Goal: Information Seeking & Learning: Learn about a topic

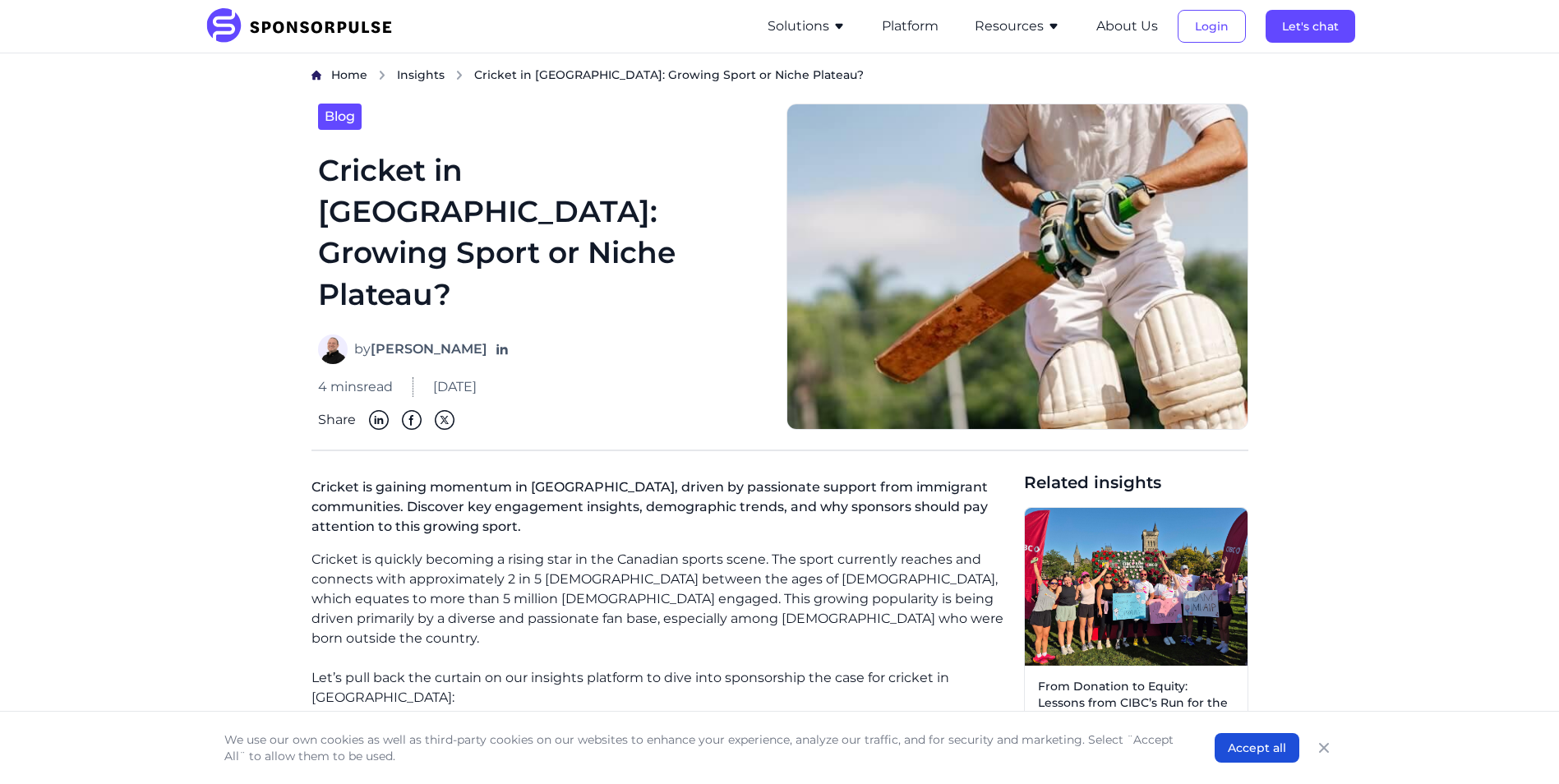
click at [530, 174] on h1 "Cricket in [GEOGRAPHIC_DATA]: Growing Sport or Niche Plateau?" at bounding box center [543, 231] width 448 height 166
click at [486, 206] on h1 "Cricket in [GEOGRAPHIC_DATA]: Growing Sport or Niche Plateau?" at bounding box center [543, 231] width 448 height 166
click at [572, 234] on h1 "Cricket in [GEOGRAPHIC_DATA]: Growing Sport or Niche Plateau?" at bounding box center [543, 231] width 448 height 166
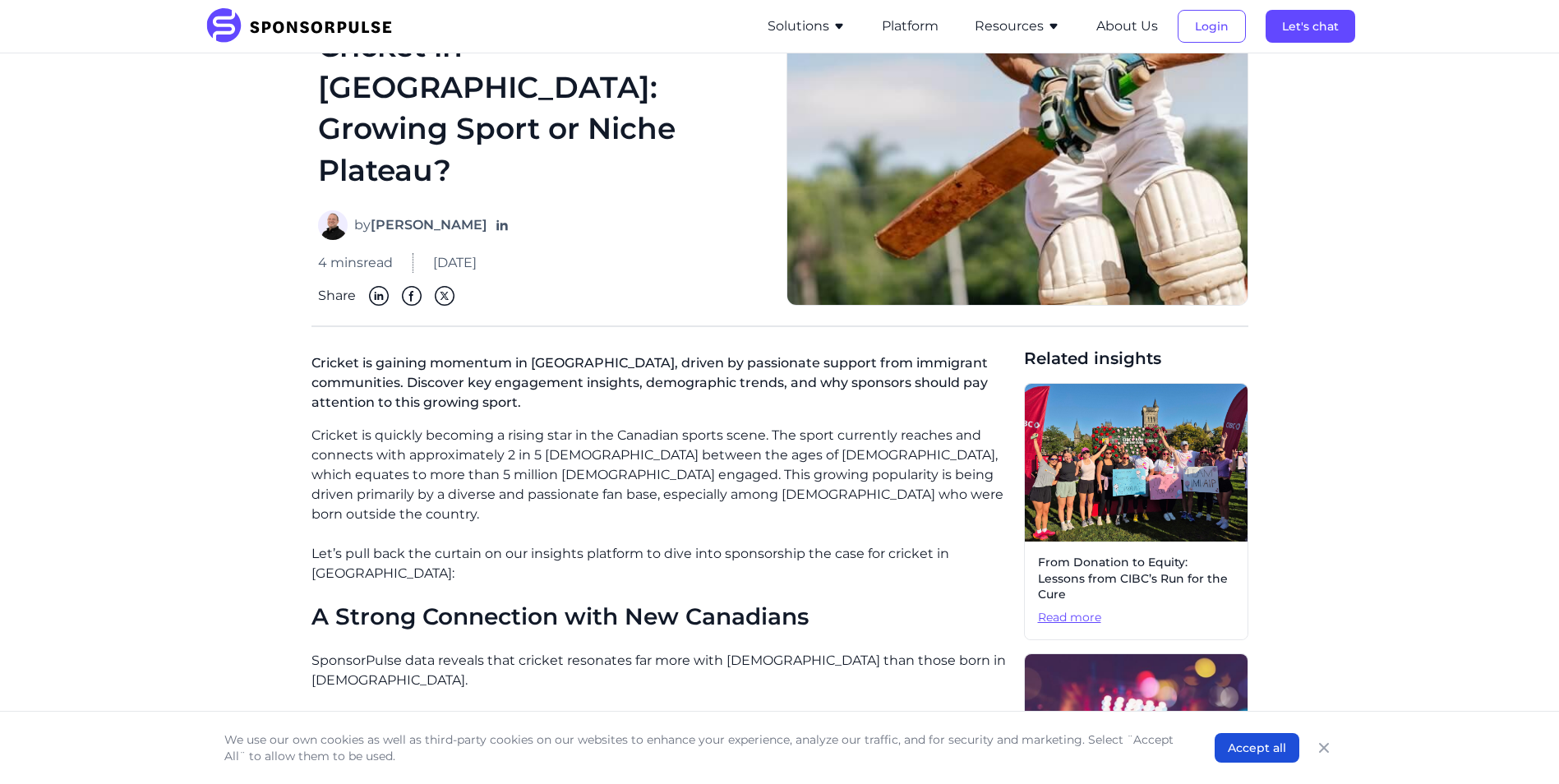
scroll to position [165, 0]
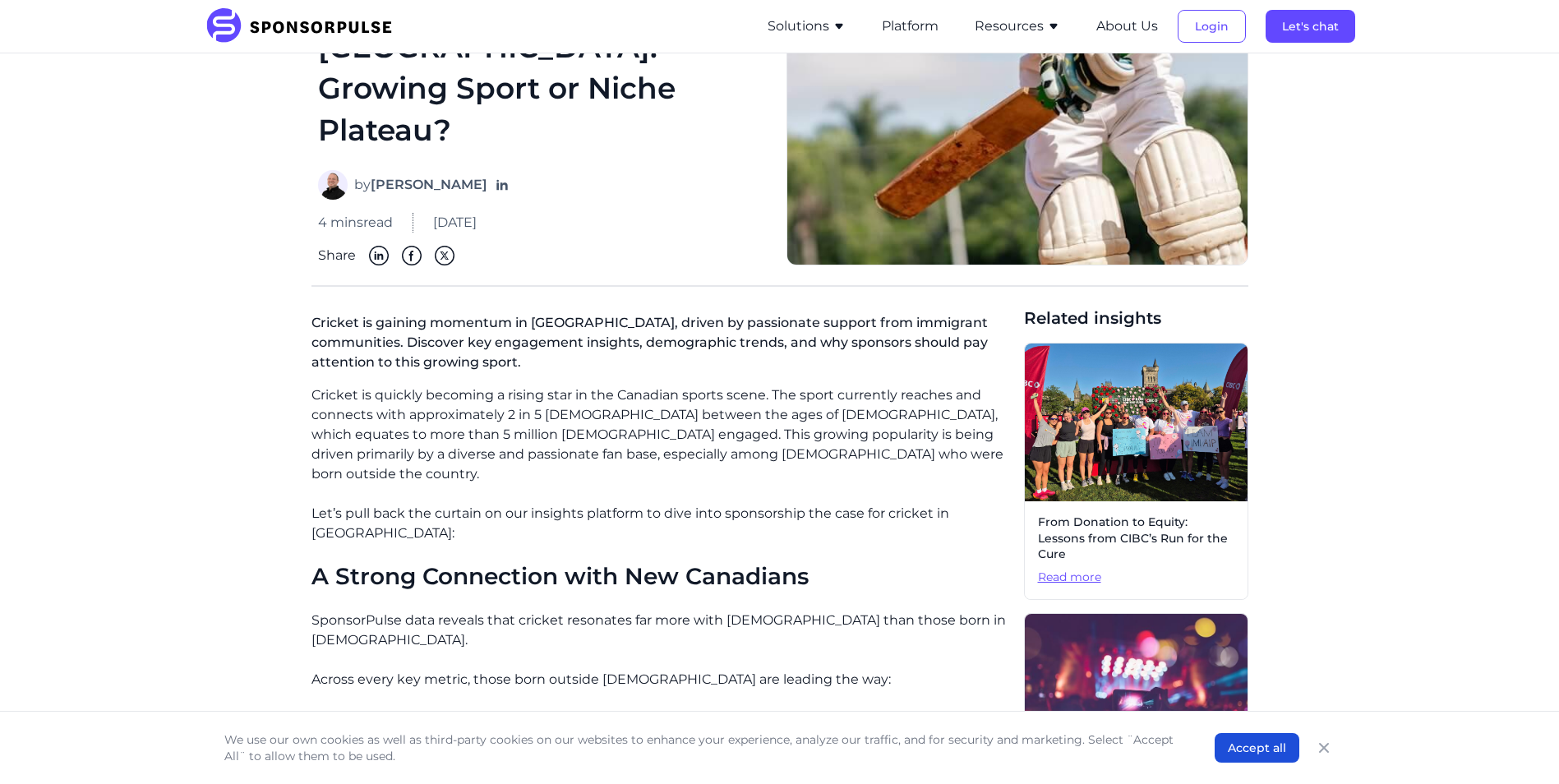
click at [735, 318] on p "Cricket is gaining momentum in [GEOGRAPHIC_DATA], driven by passionate support …" at bounding box center [661, 346] width 699 height 79
click at [731, 345] on p "Cricket is gaining momentum in [GEOGRAPHIC_DATA], driven by passionate support …" at bounding box center [661, 346] width 699 height 79
drag, startPoint x: 321, startPoint y: 378, endPoint x: 724, endPoint y: 383, distance: 403.0
click at [724, 385] on p "Cricket is quickly becoming a rising star in the Canadian sports scene. The spo…" at bounding box center [661, 435] width 699 height 99
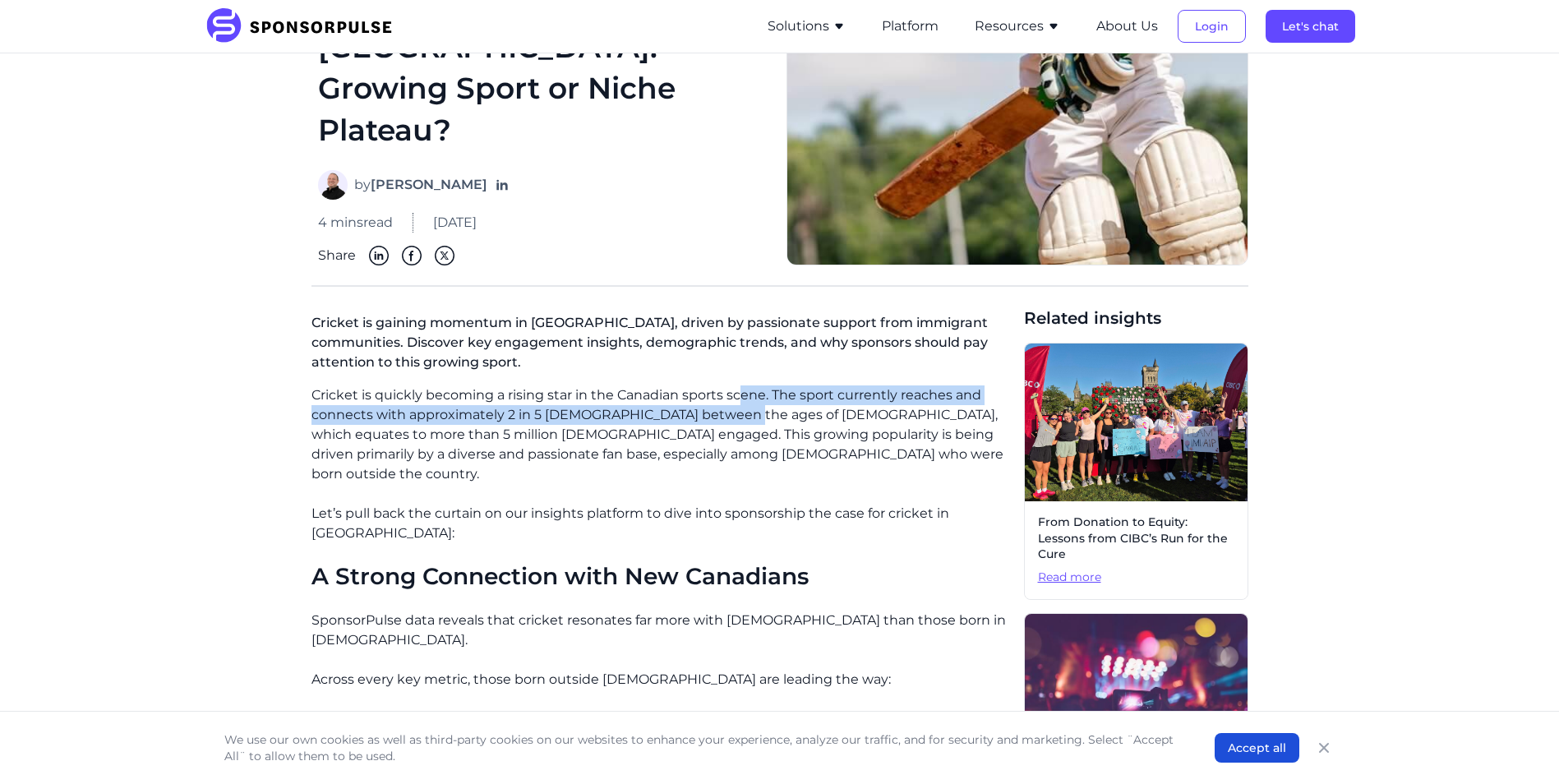
drag, startPoint x: 724, startPoint y: 383, endPoint x: 738, endPoint y: 390, distance: 15.7
click at [738, 390] on p "Cricket is quickly becoming a rising star in the Canadian sports scene. The spo…" at bounding box center [661, 435] width 699 height 99
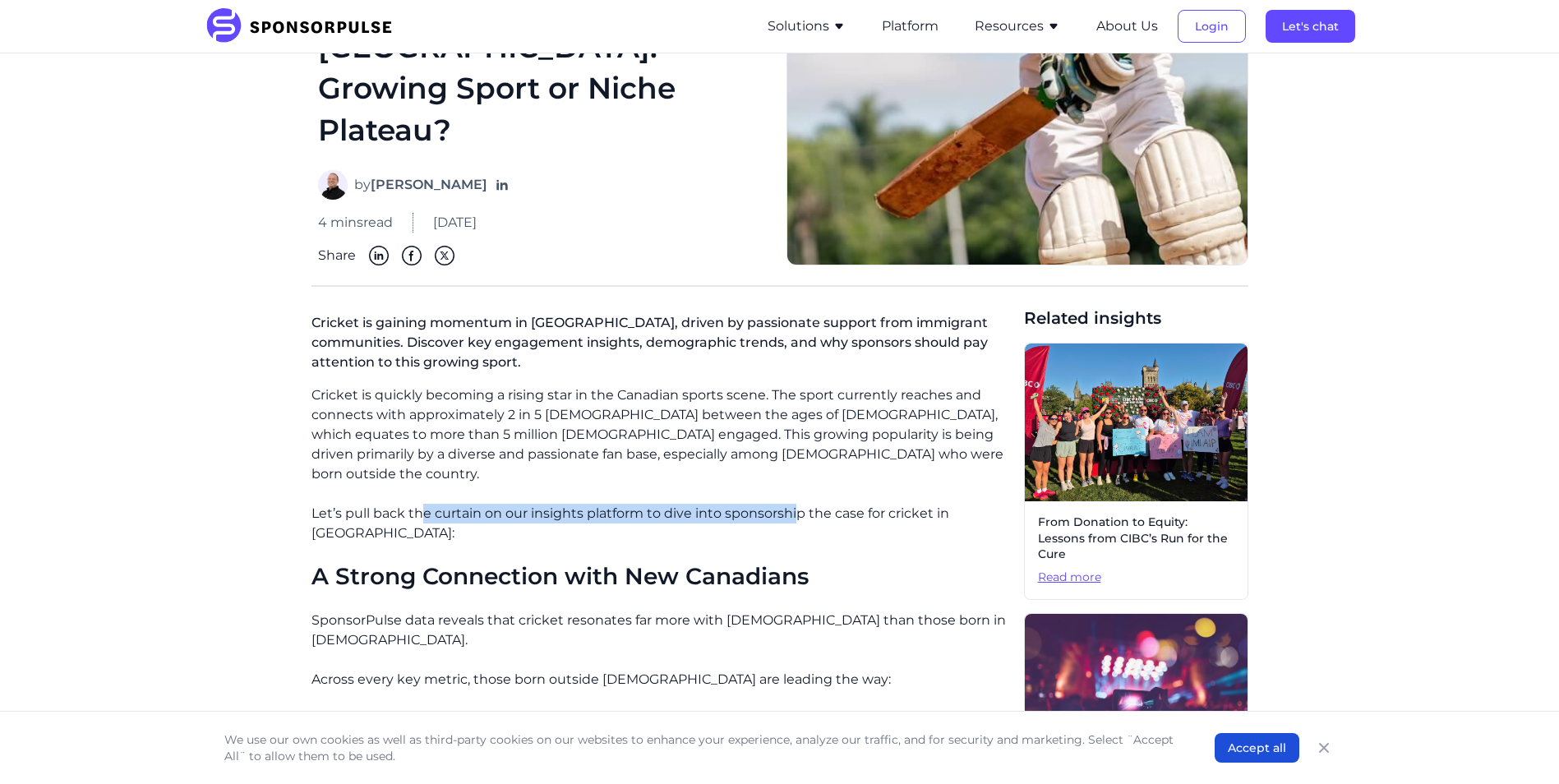
drag, startPoint x: 419, startPoint y: 478, endPoint x: 794, endPoint y: 467, distance: 375.2
click at [794, 504] on p "Let’s pull back the curtain on our insights platform to dive into sponsorship t…" at bounding box center [661, 523] width 699 height 39
click at [816, 504] on p "Let’s pull back the curtain on our insights platform to dive into sponsorship t…" at bounding box center [661, 523] width 699 height 39
click at [881, 504] on p "Let’s pull back the curtain on our insights platform to dive into sponsorship t…" at bounding box center [661, 523] width 699 height 39
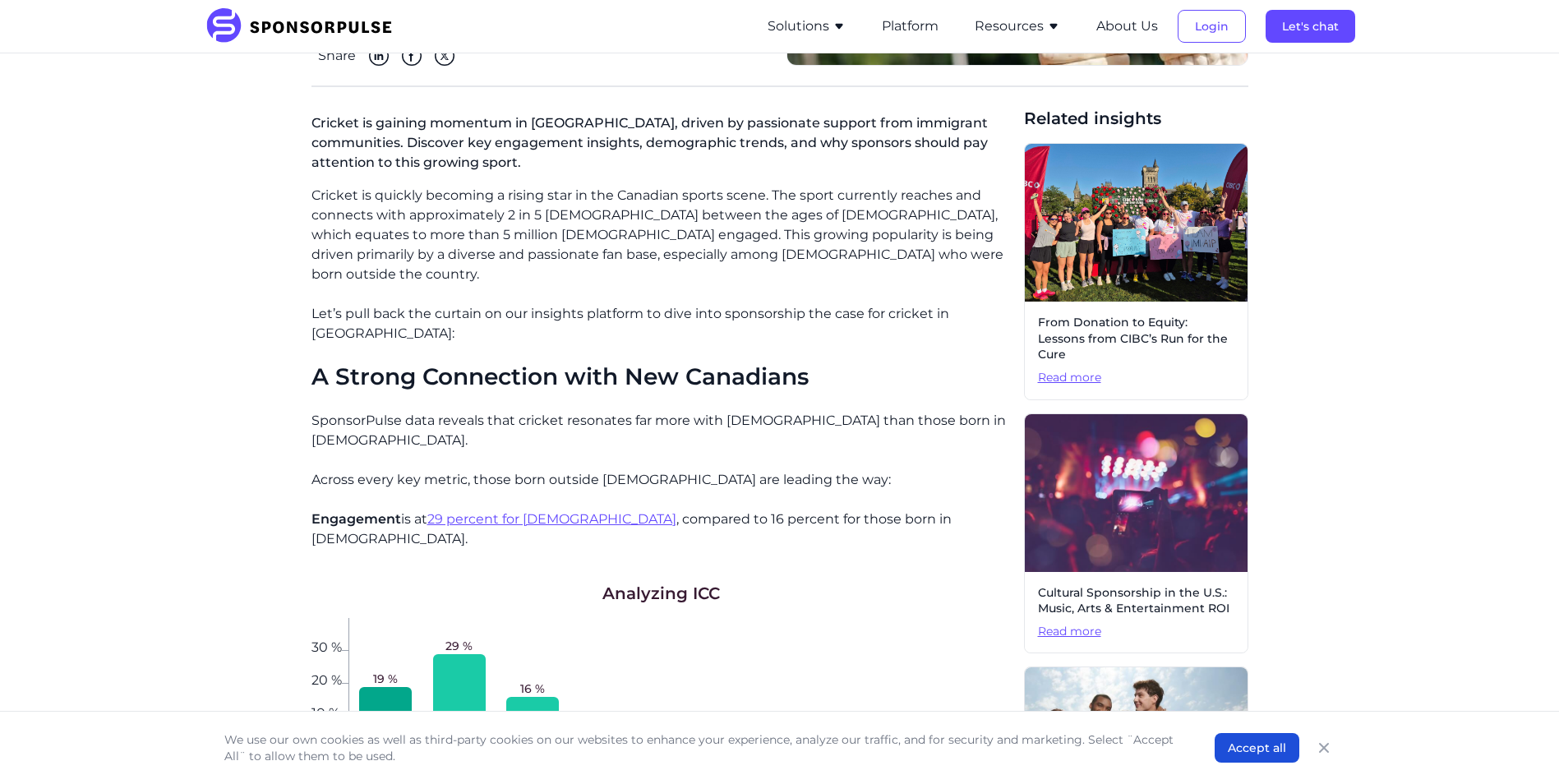
scroll to position [411, 0]
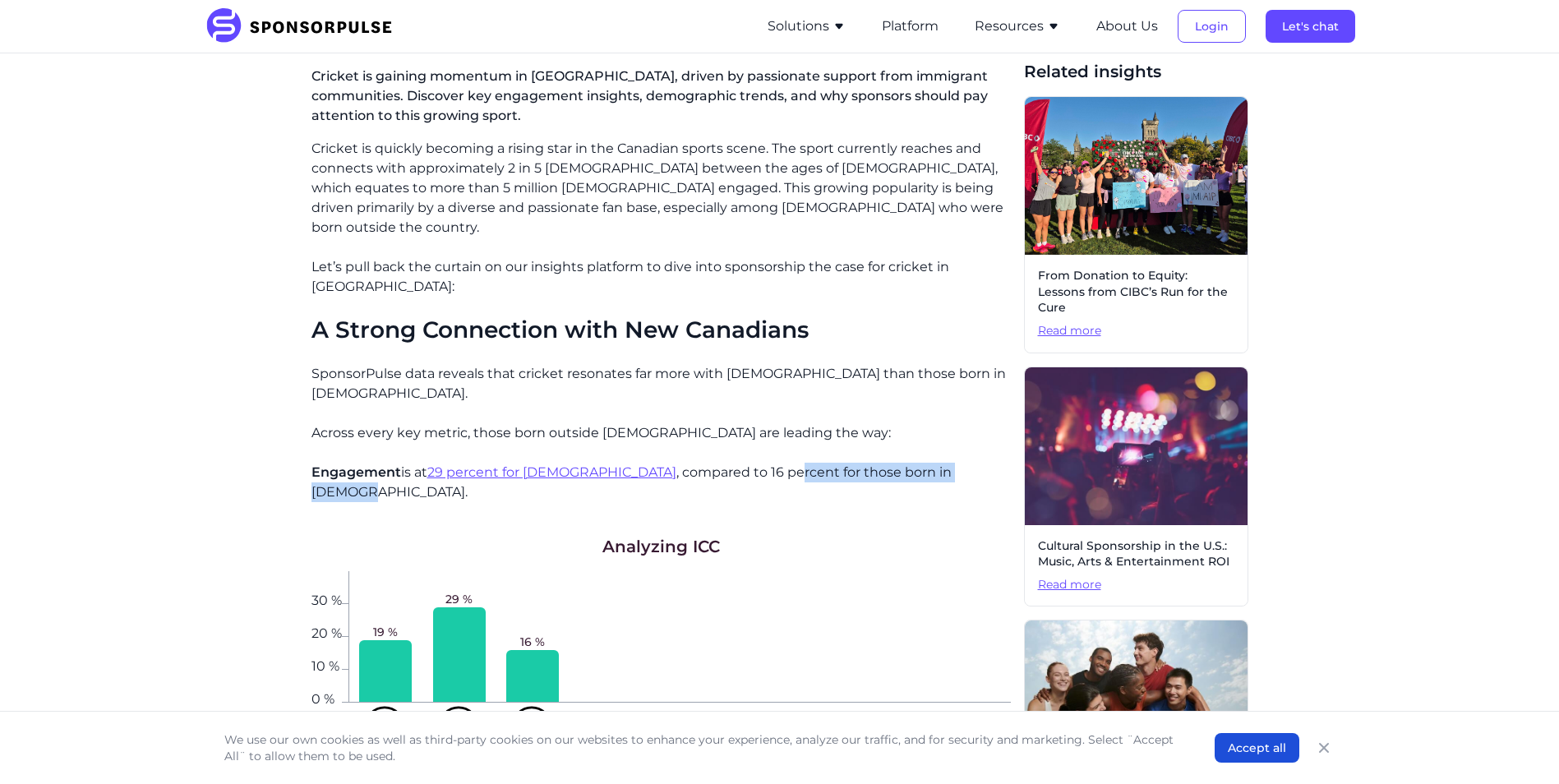
drag, startPoint x: 836, startPoint y: 426, endPoint x: 941, endPoint y: 431, distance: 105.1
click at [941, 463] on p "Engagement is at 29 percent for [DEMOGRAPHIC_DATA] , compared to 16 percent for…" at bounding box center [661, 482] width 699 height 39
drag, startPoint x: 941, startPoint y: 431, endPoint x: 925, endPoint y: 453, distance: 27.2
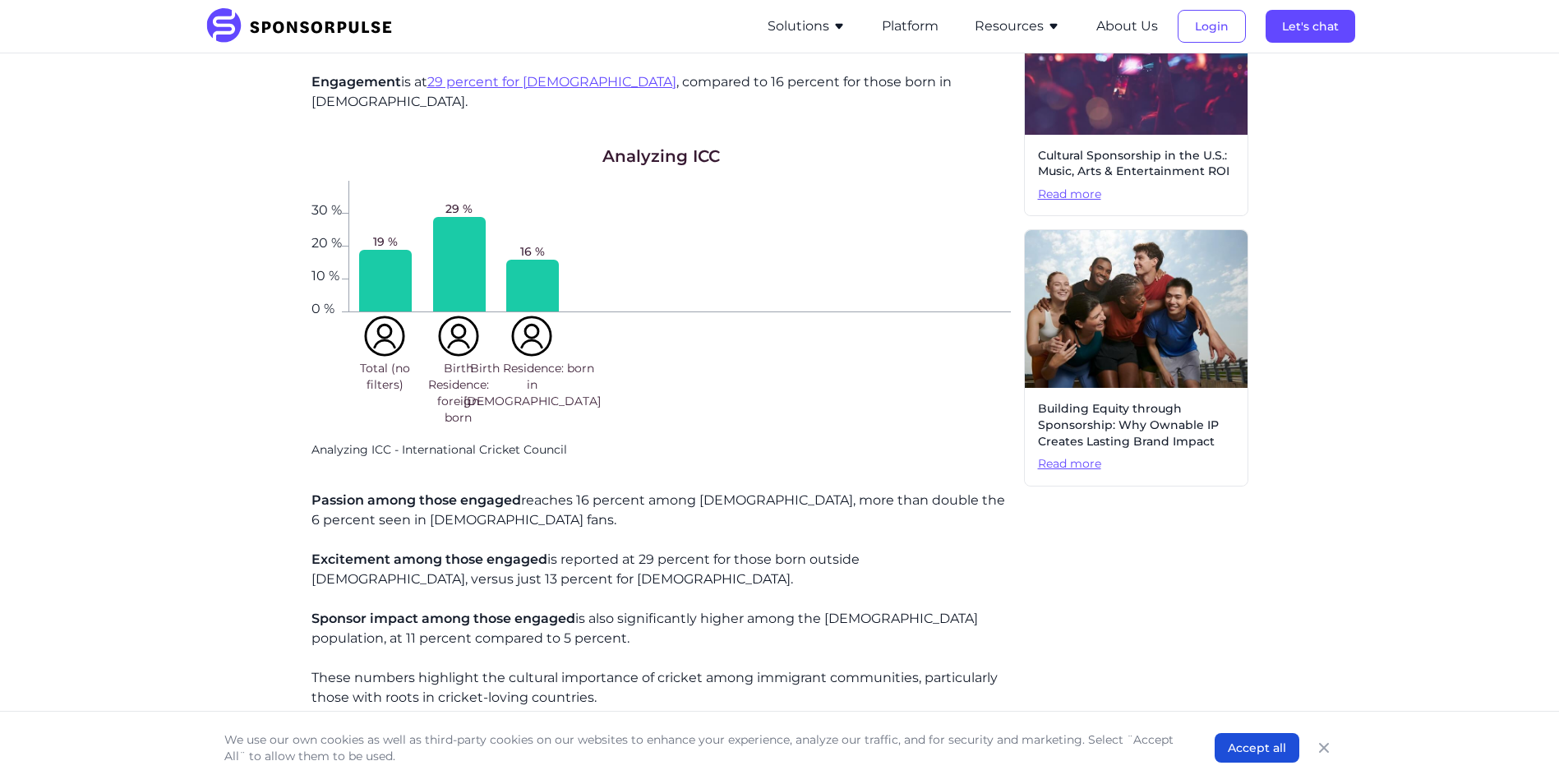
scroll to position [1069, 0]
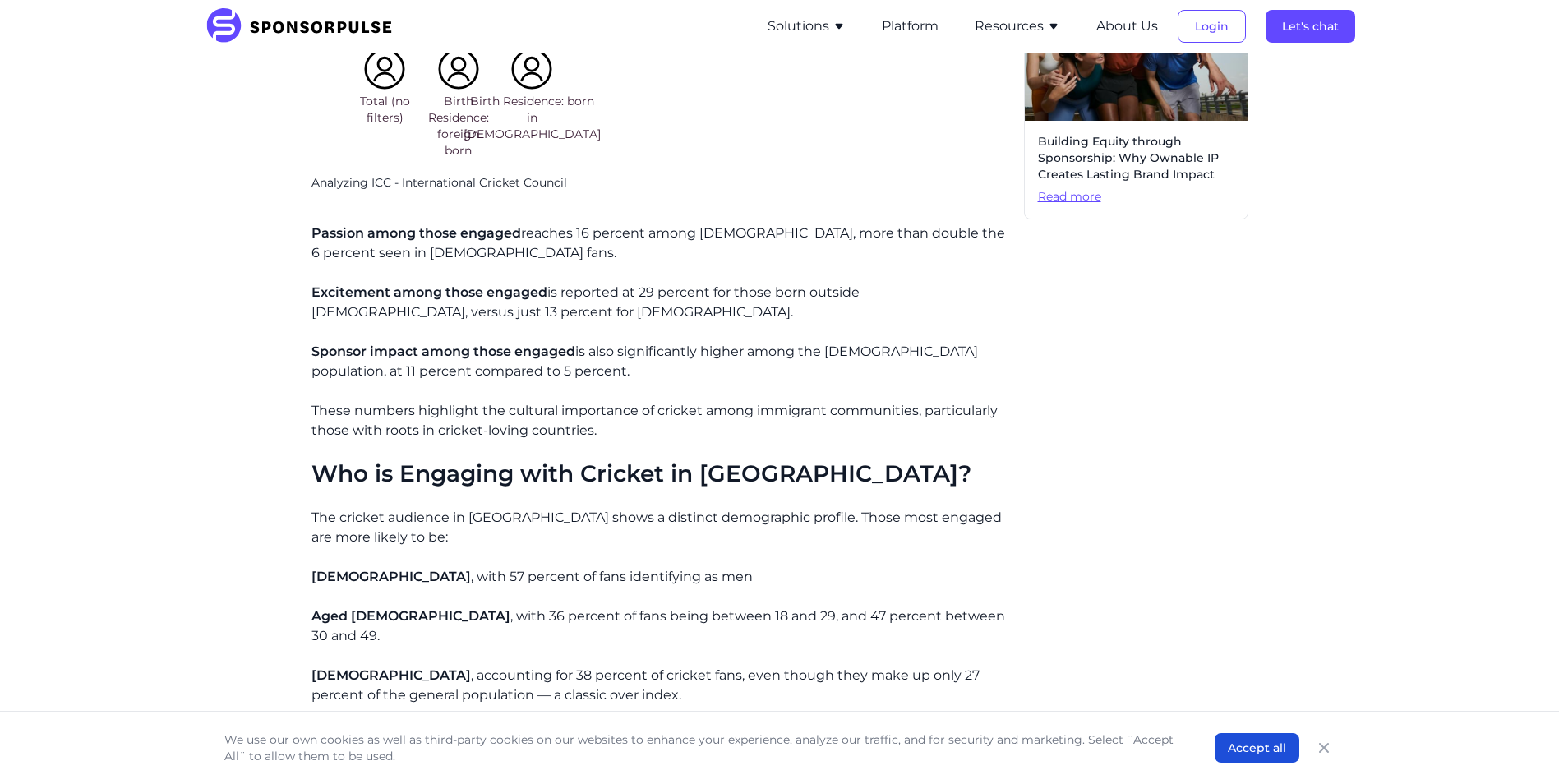
click at [403, 567] on p "[DEMOGRAPHIC_DATA] , with 57 percent of fans identifying as men" at bounding box center [661, 577] width 699 height 20
drag, startPoint x: 377, startPoint y: 522, endPoint x: 594, endPoint y: 522, distance: 217.0
click at [594, 567] on p "[DEMOGRAPHIC_DATA] , with 57 percent of fans identifying as men" at bounding box center [661, 577] width 699 height 20
drag, startPoint x: 594, startPoint y: 522, endPoint x: 611, endPoint y: 553, distance: 35.4
click at [611, 607] on p "Aged [DEMOGRAPHIC_DATA] , with 36 percent of fans being between 18 and 29, and …" at bounding box center [661, 626] width 699 height 39
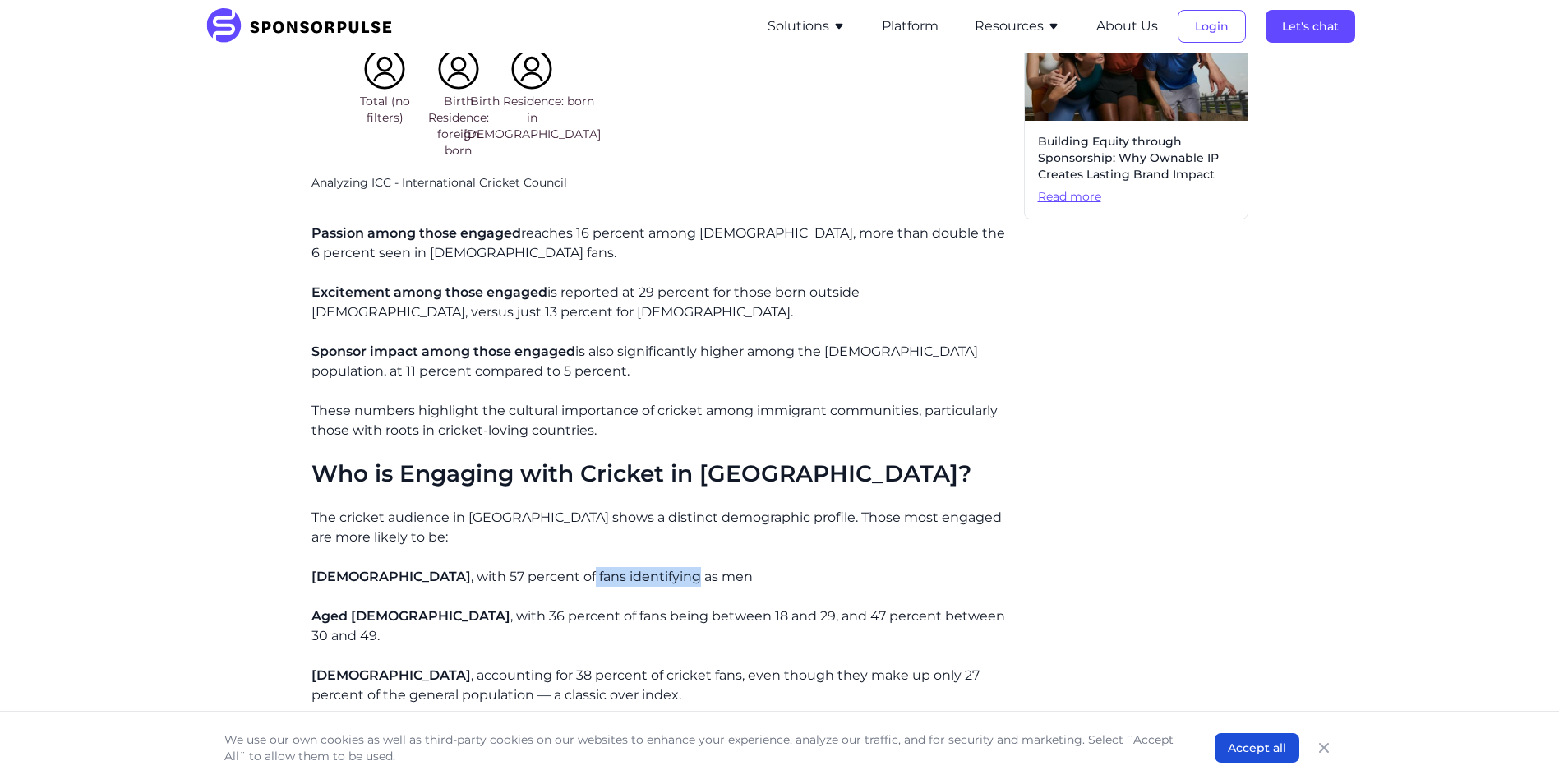
drag, startPoint x: 485, startPoint y: 540, endPoint x: 465, endPoint y: 537, distance: 20.2
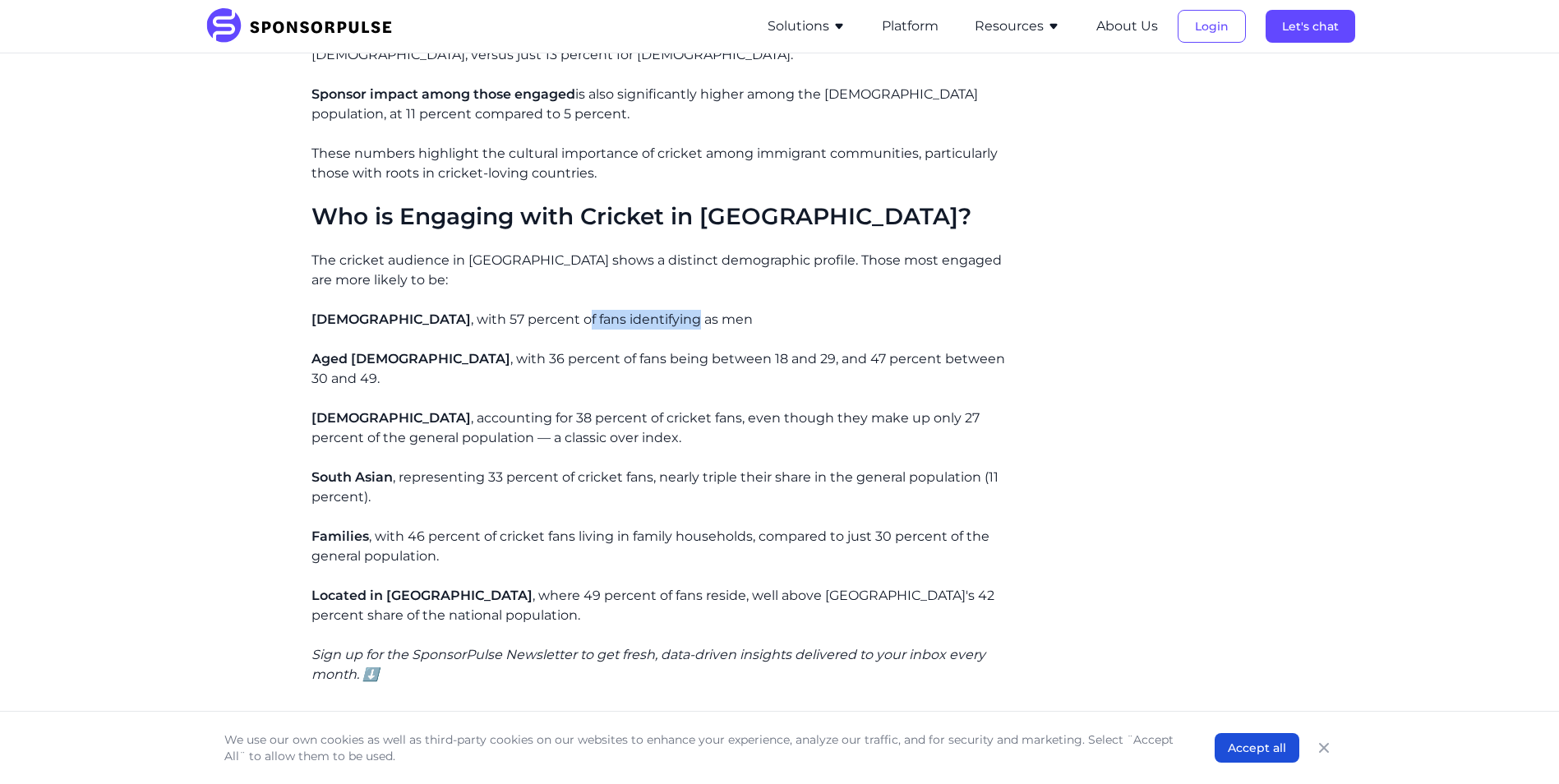
scroll to position [1562, 0]
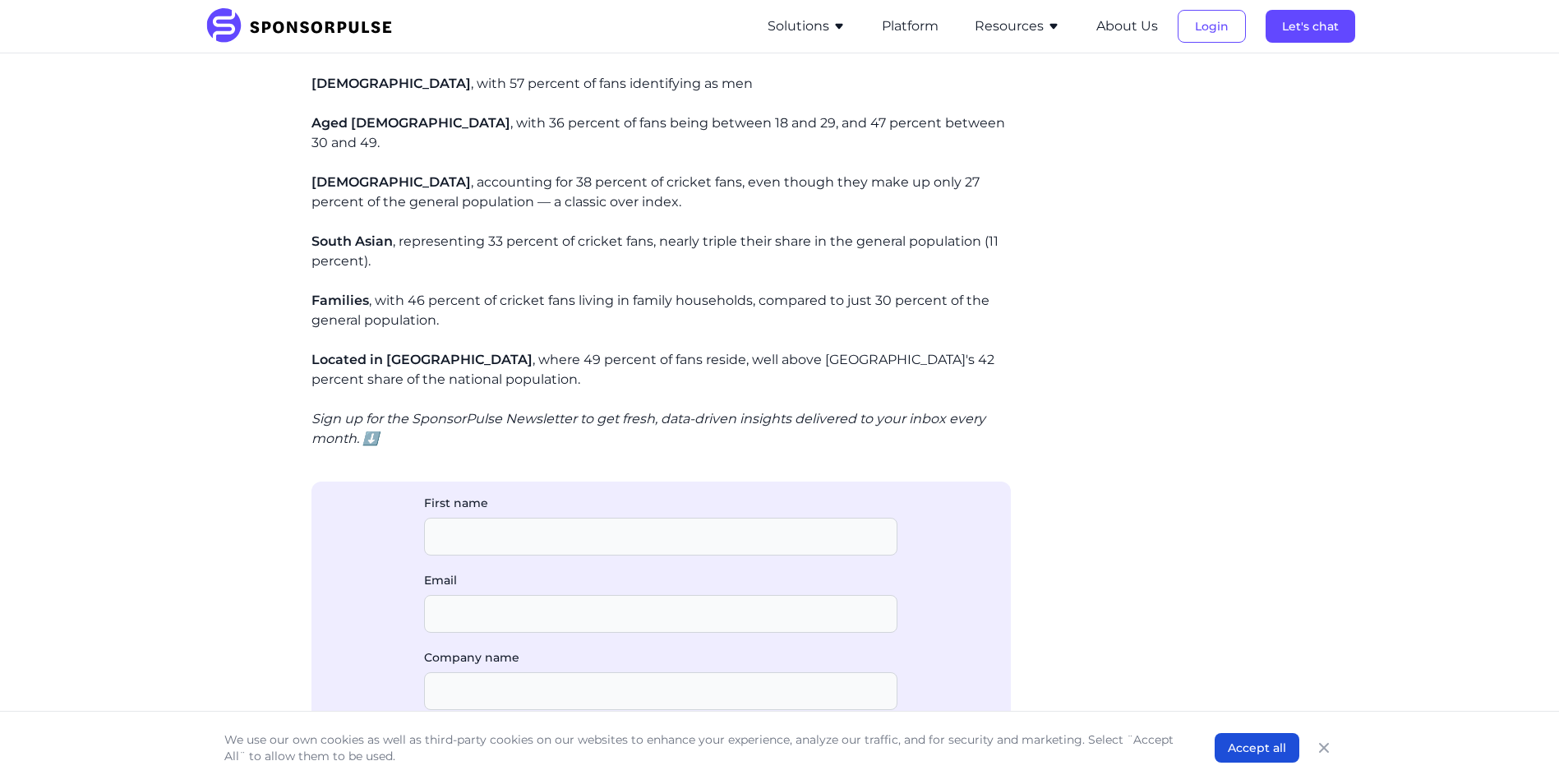
click at [589, 315] on div "Cricket is quickly becoming a rising star in the Canadian sports scene. The spo…" at bounding box center [661, 562] width 699 height 3148
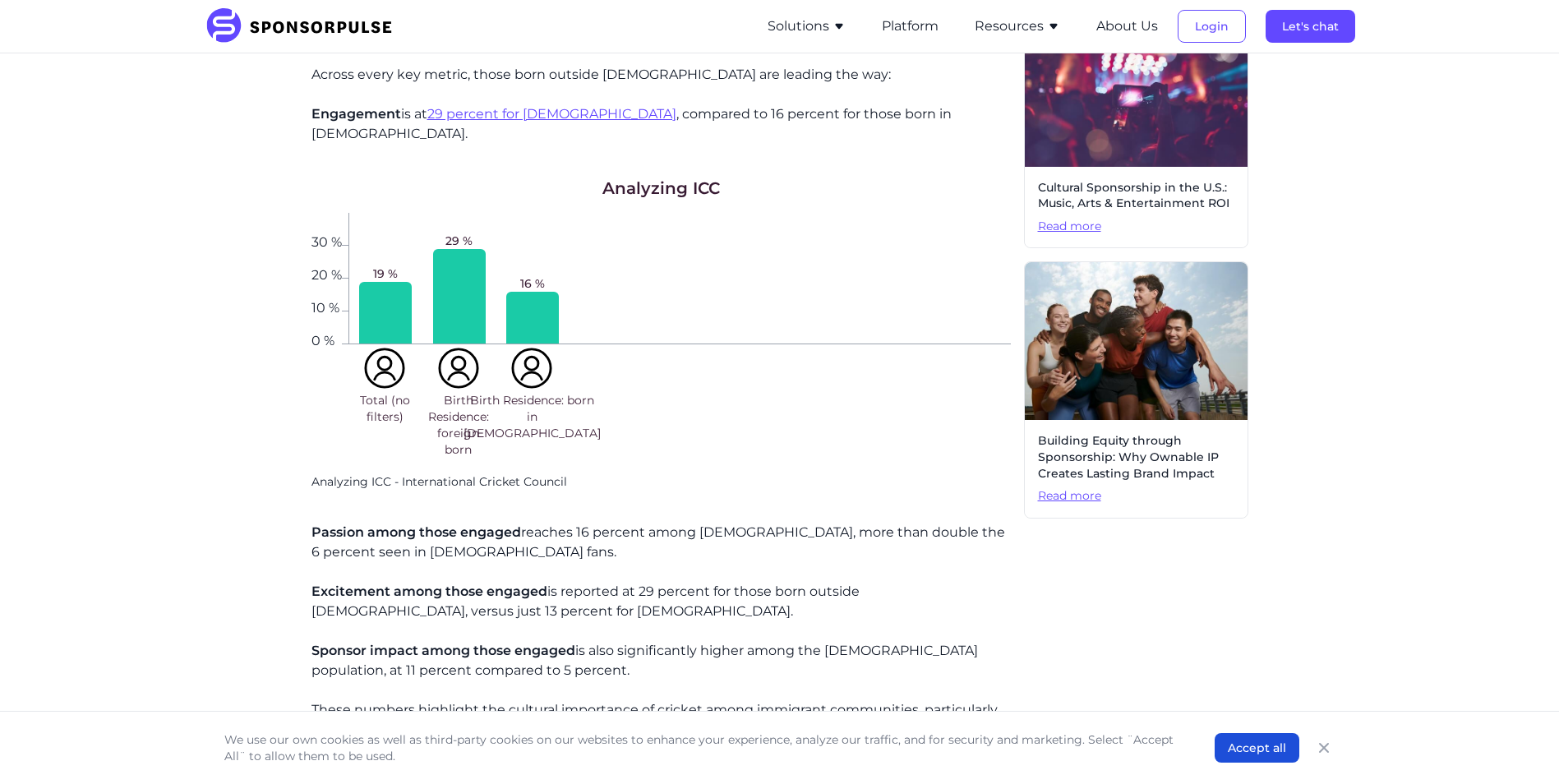
scroll to position [739, 0]
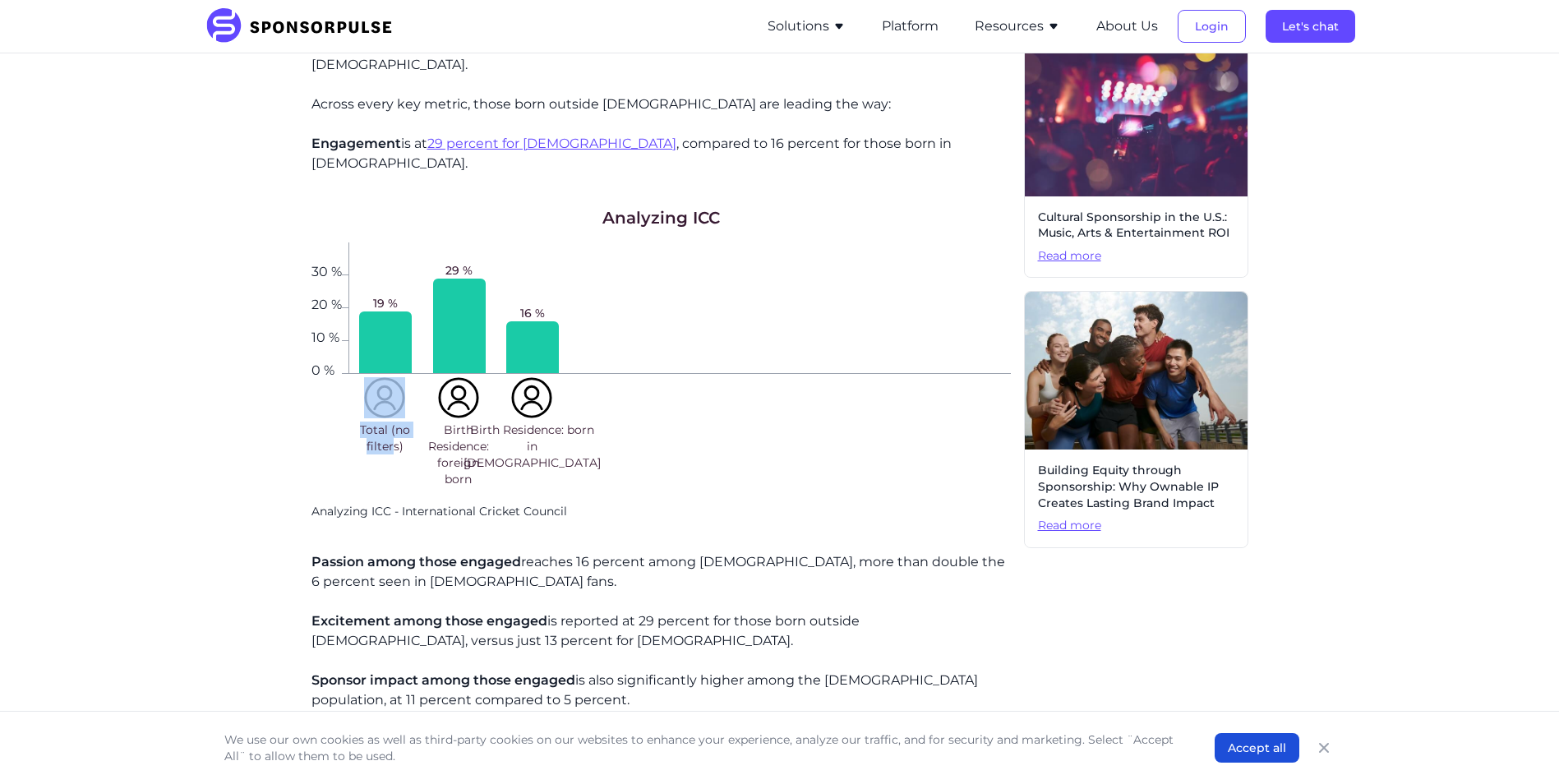
drag, startPoint x: 384, startPoint y: 361, endPoint x: 395, endPoint y: 384, distance: 25.5
click at [395, 384] on div "Total (no filters)" at bounding box center [385, 433] width 74 height 117
drag, startPoint x: 395, startPoint y: 384, endPoint x: 407, endPoint y: 392, distance: 14.4
click at [407, 422] on span "Total (no filters)" at bounding box center [385, 438] width 68 height 33
drag, startPoint x: 442, startPoint y: 386, endPoint x: 468, endPoint y: 407, distance: 33.4
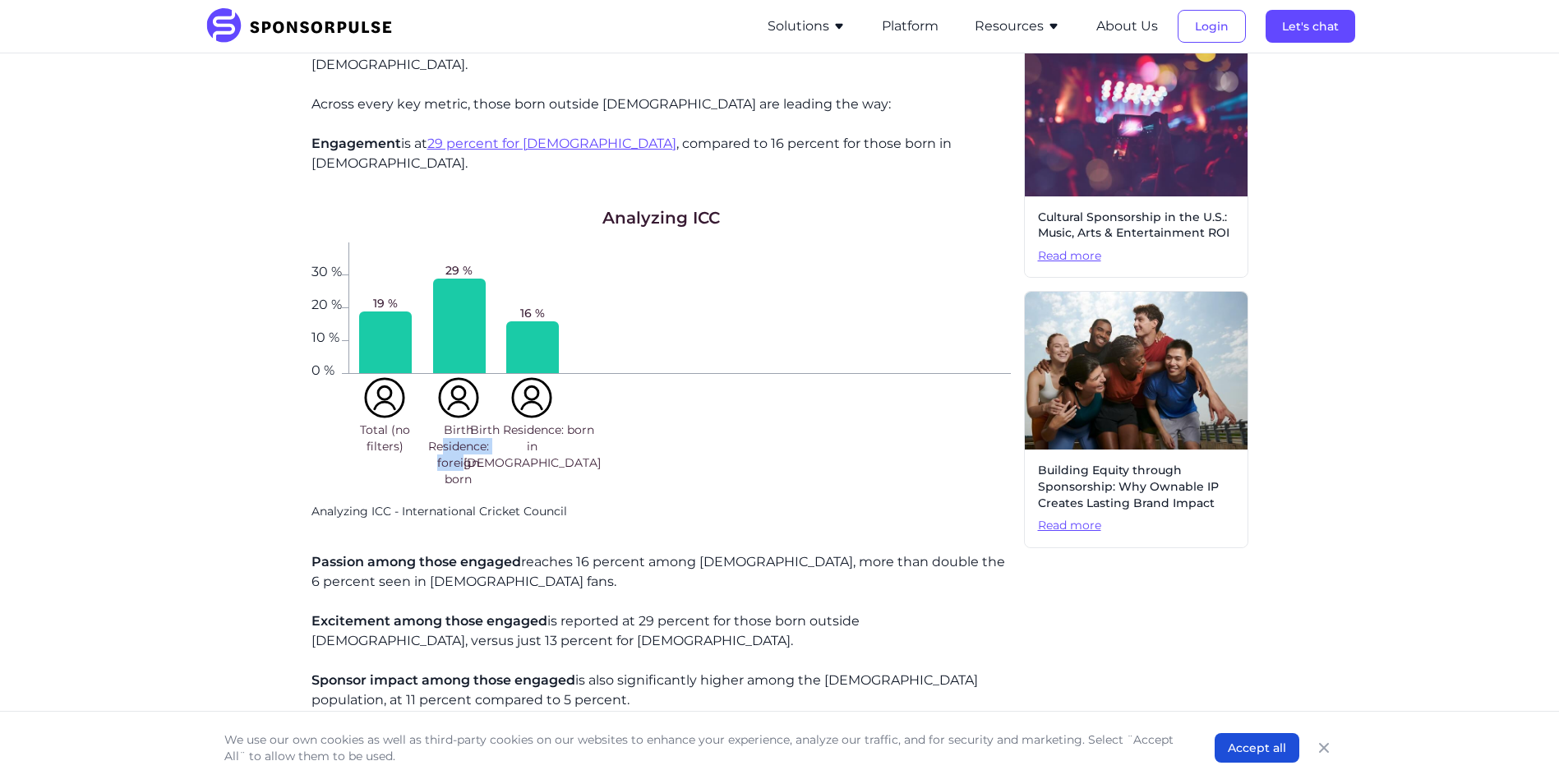
click at [468, 422] on span "Birth Residence: foreign born" at bounding box center [458, 455] width 68 height 66
